Goal: Task Accomplishment & Management: Use online tool/utility

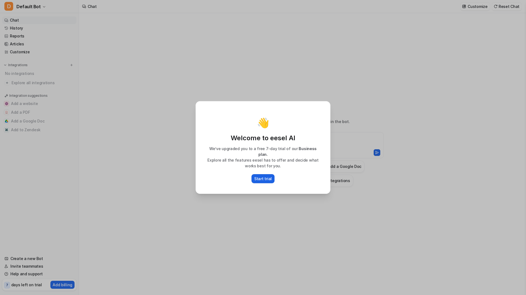
click at [261, 178] on p "Start trial" at bounding box center [263, 179] width 18 height 6
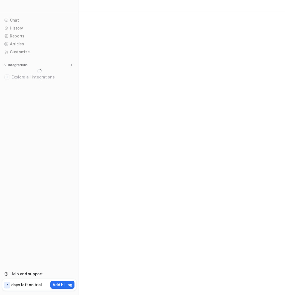
click at [159, 38] on div at bounding box center [142, 147] width 285 height 295
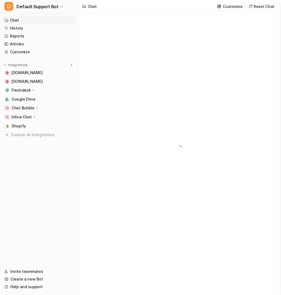
type textarea "**********"
